Goal: Find specific page/section: Find specific page/section

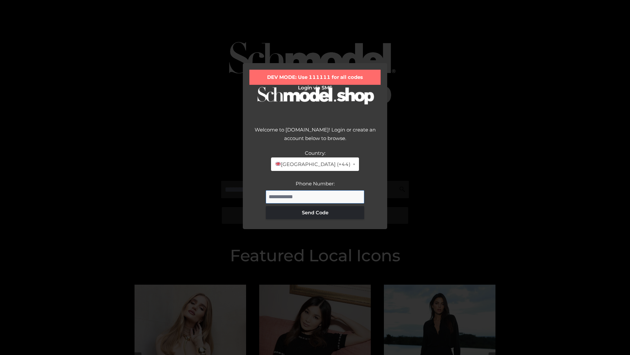
click at [315, 196] on input "Phone Number:" at bounding box center [315, 196] width 99 height 13
type input "**********"
click at [315, 212] on button "Send Code" at bounding box center [315, 212] width 99 height 13
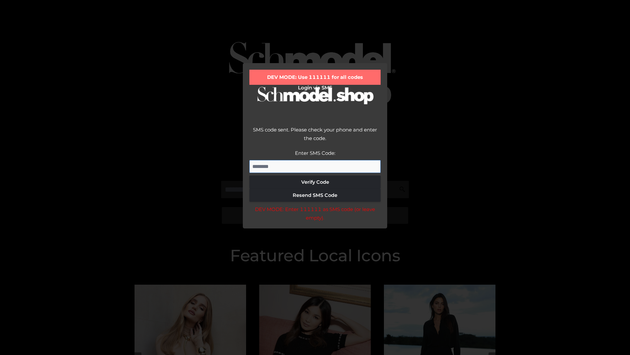
click at [315, 166] on input "Enter SMS Code:" at bounding box center [315, 166] width 131 height 13
type input "******"
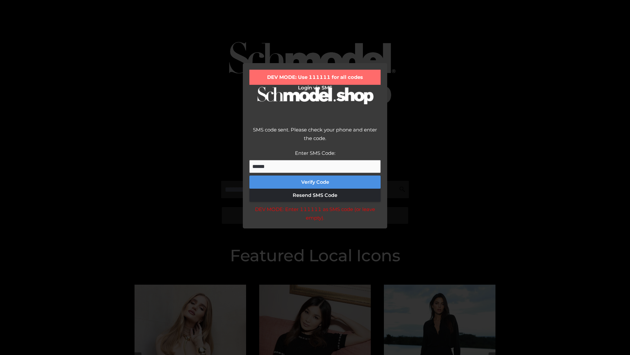
click at [315, 182] on button "Verify Code" at bounding box center [315, 181] width 131 height 13
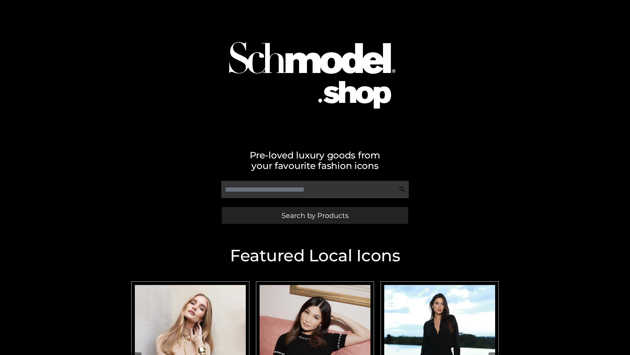
click at [315, 215] on span "Search by Products" at bounding box center [315, 215] width 67 height 7
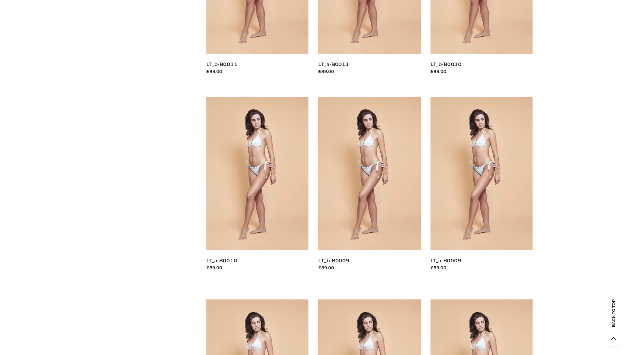
scroll to position [1731, 0]
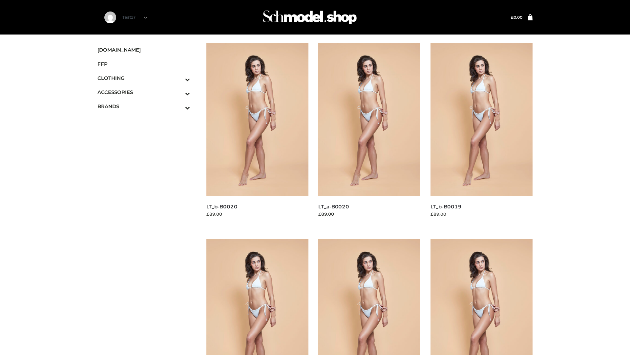
scroll to position [535, 0]
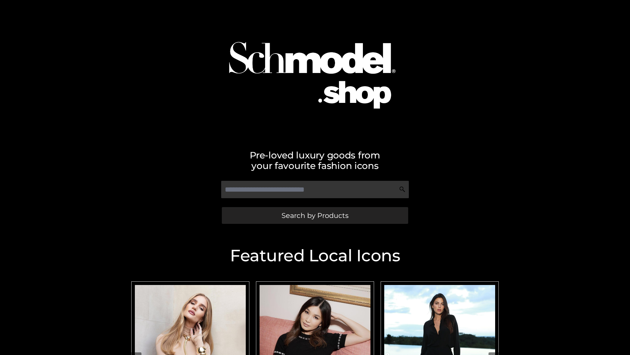
click at [315, 215] on span "Search by Products" at bounding box center [315, 215] width 67 height 7
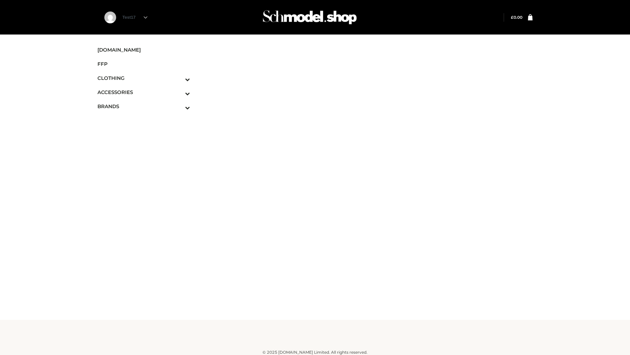
scroll to position [4, 0]
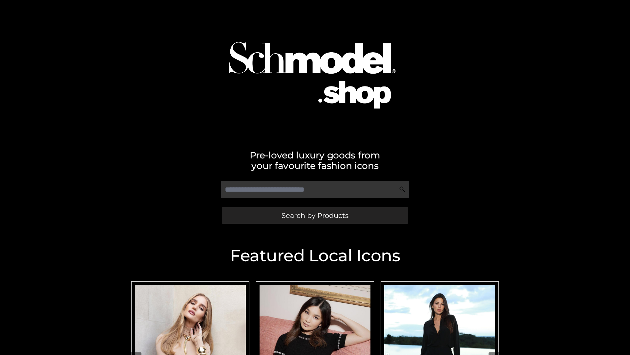
click at [315, 215] on span "Search by Products" at bounding box center [315, 215] width 67 height 7
